Goal: Book appointment/travel/reservation

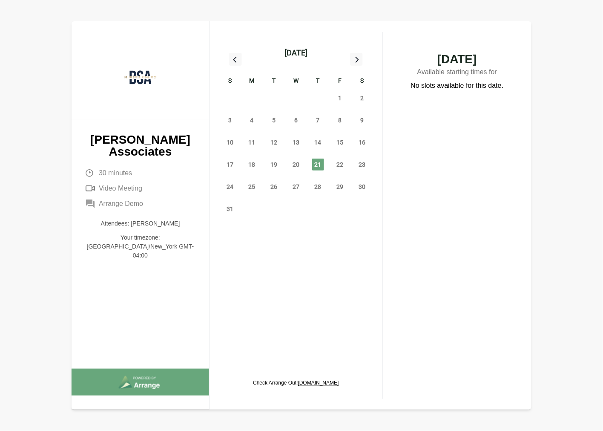
click at [347, 165] on div "22" at bounding box center [340, 164] width 22 height 22
click at [342, 165] on span "22" at bounding box center [340, 164] width 12 height 12
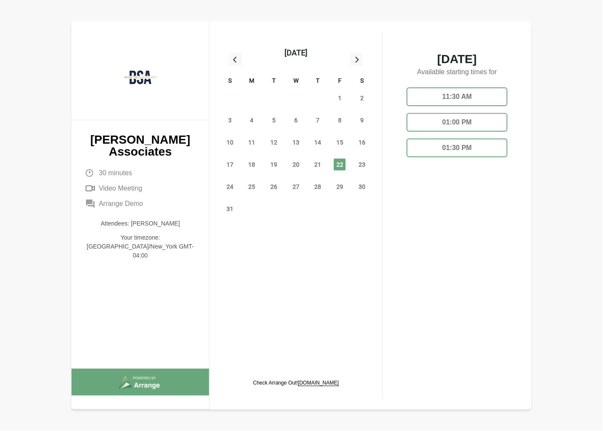
click at [270, 193] on div "26" at bounding box center [274, 186] width 22 height 22
click at [273, 188] on span "26" at bounding box center [274, 187] width 12 height 12
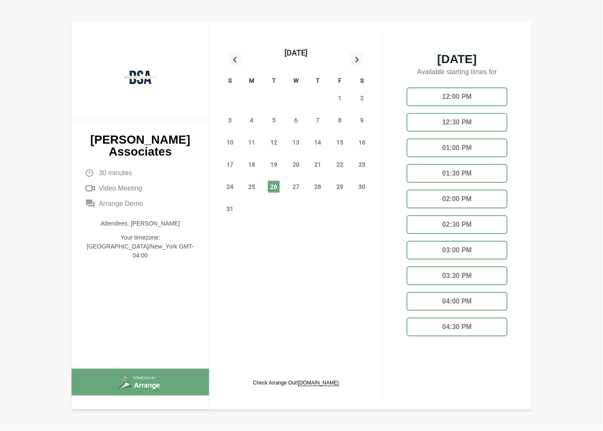
click at [455, 169] on div "01:30 PM" at bounding box center [457, 173] width 101 height 19
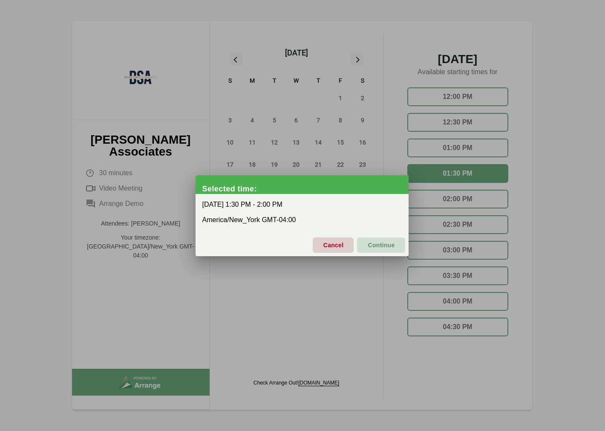
click at [379, 235] on div "Cancel Continue" at bounding box center [302, 243] width 213 height 26
click at [377, 242] on span "Continue" at bounding box center [380, 245] width 27 height 18
